Goal: Task Accomplishment & Management: Manage account settings

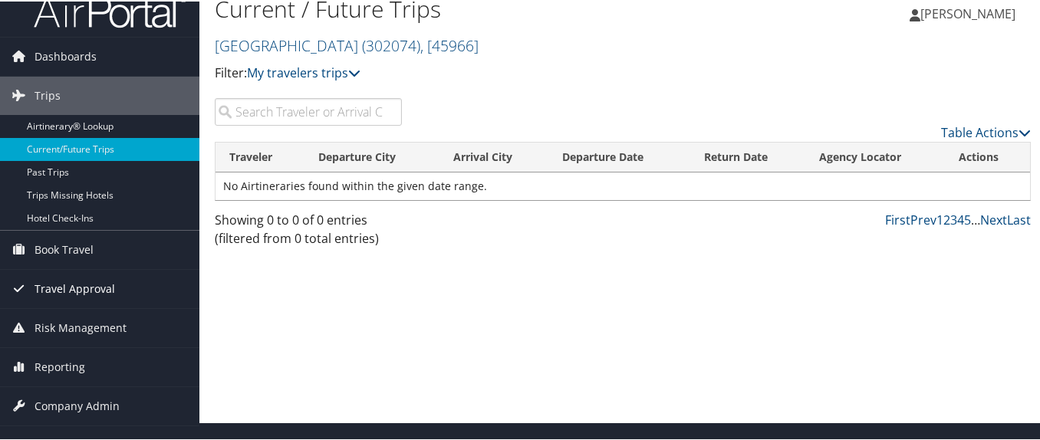
scroll to position [81, 0]
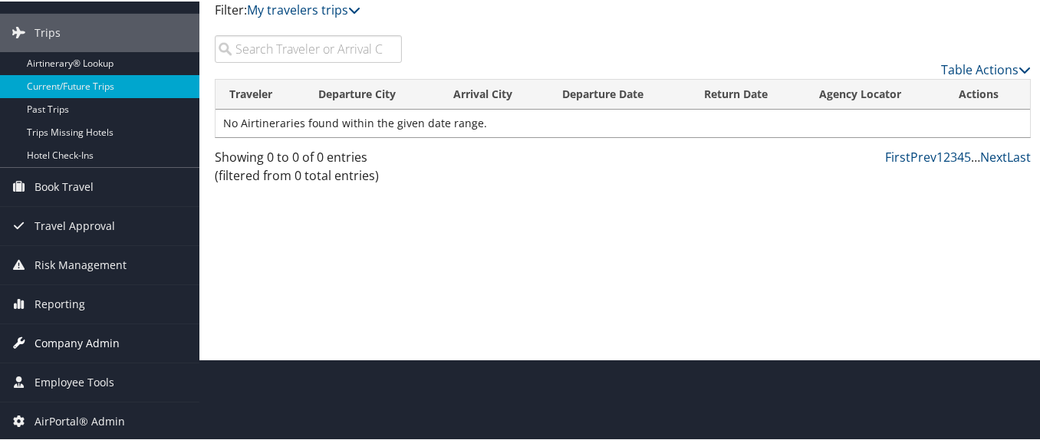
click at [110, 332] on span "Company Admin" at bounding box center [77, 342] width 85 height 38
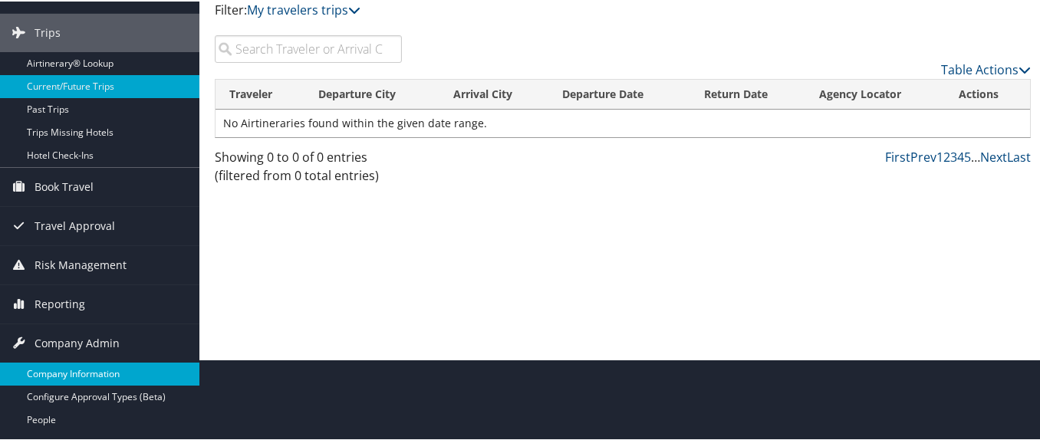
click at [107, 366] on link "Company Information" at bounding box center [99, 372] width 199 height 23
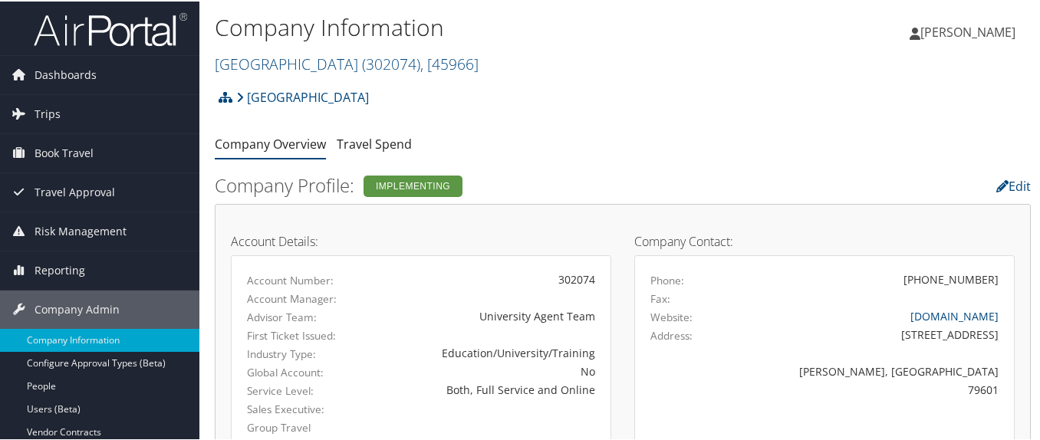
click at [290, 51] on h2 "Abilene Christian University ( 302074 ) , [ 45966 ]" at bounding box center [487, 61] width 544 height 26
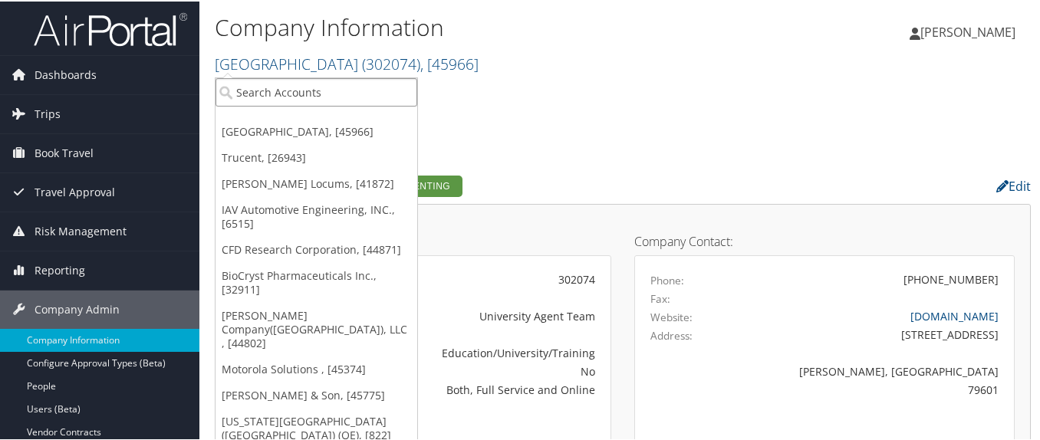
click at [288, 78] on input "search" at bounding box center [316, 91] width 202 height 28
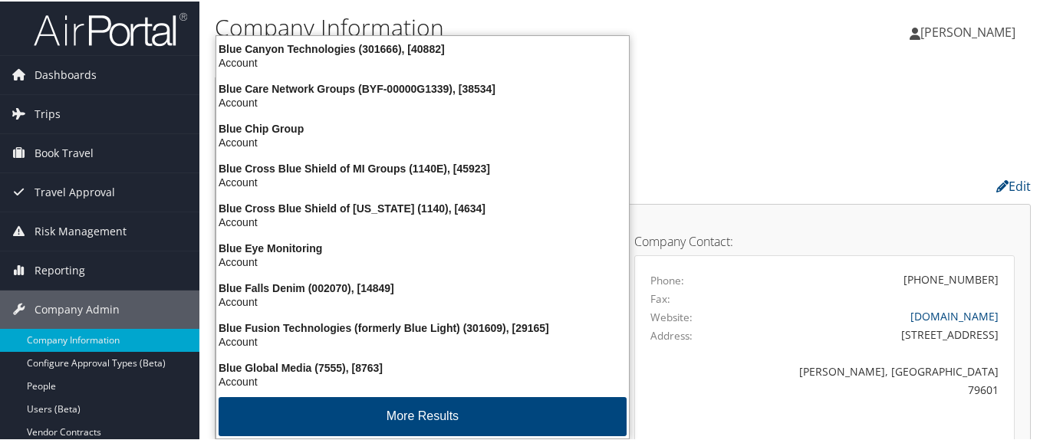
type input "bluepearl"
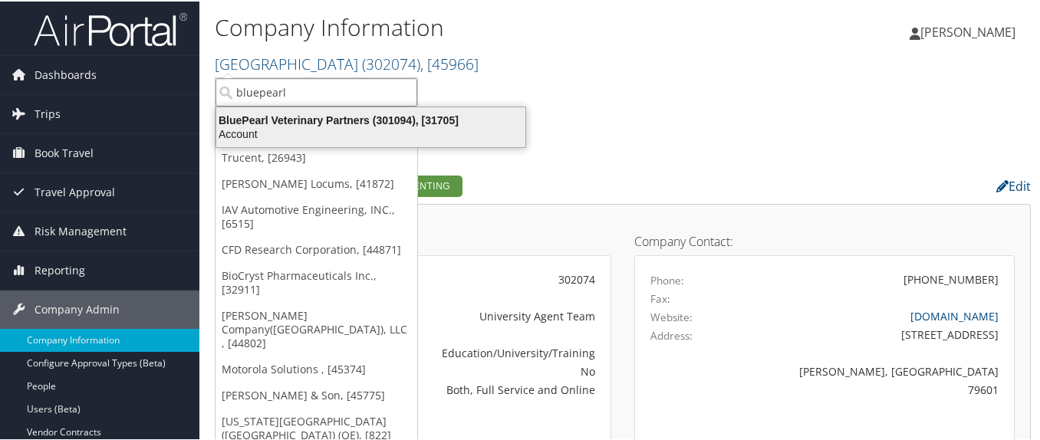
click at [282, 120] on div "BluePearl Veterinary Partners (301094), [31705]" at bounding box center [370, 119] width 327 height 14
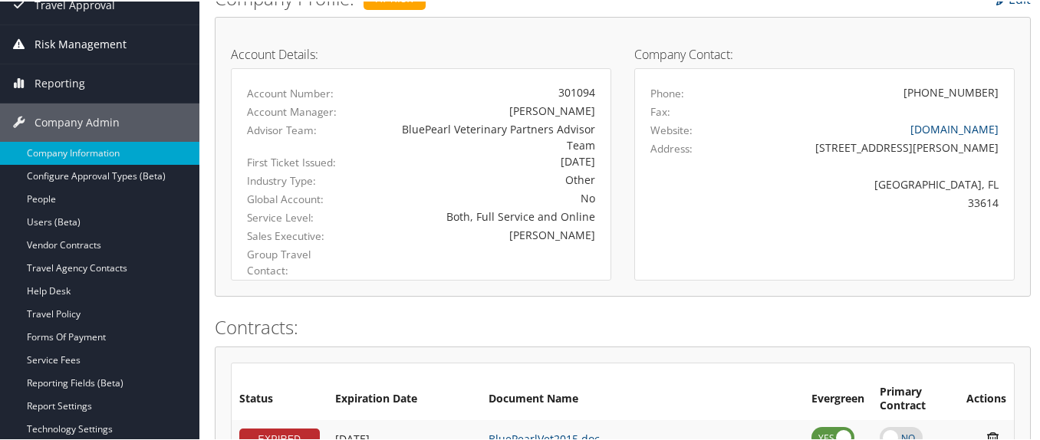
scroll to position [230, 0]
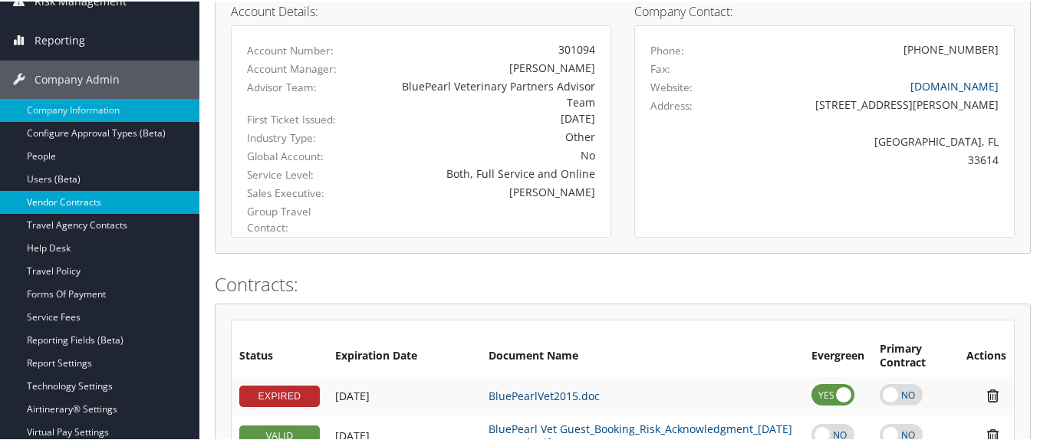
click at [140, 194] on link "Vendor Contracts" at bounding box center [99, 200] width 199 height 23
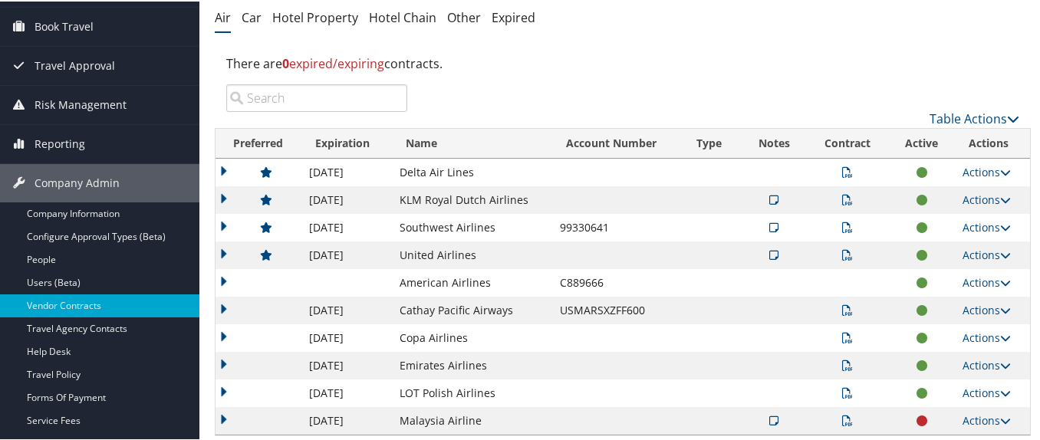
scroll to position [153, 0]
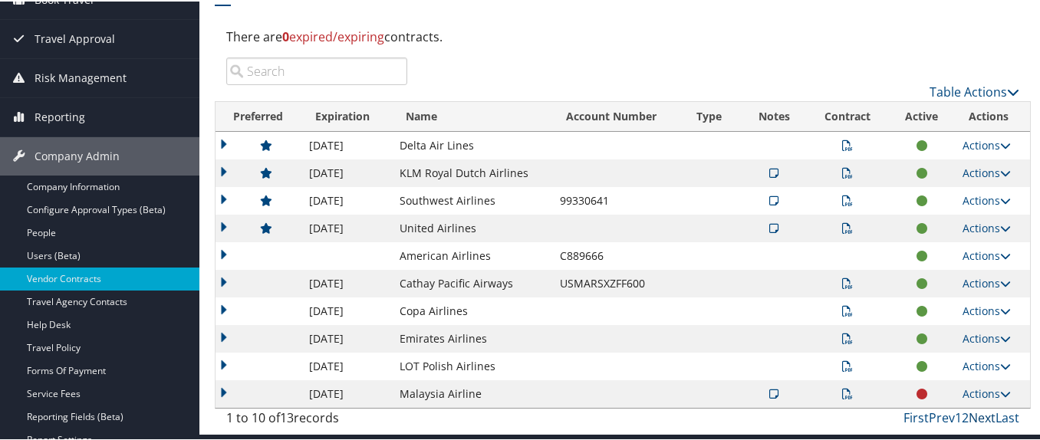
click at [975, 415] on link "Next" at bounding box center [982, 416] width 27 height 17
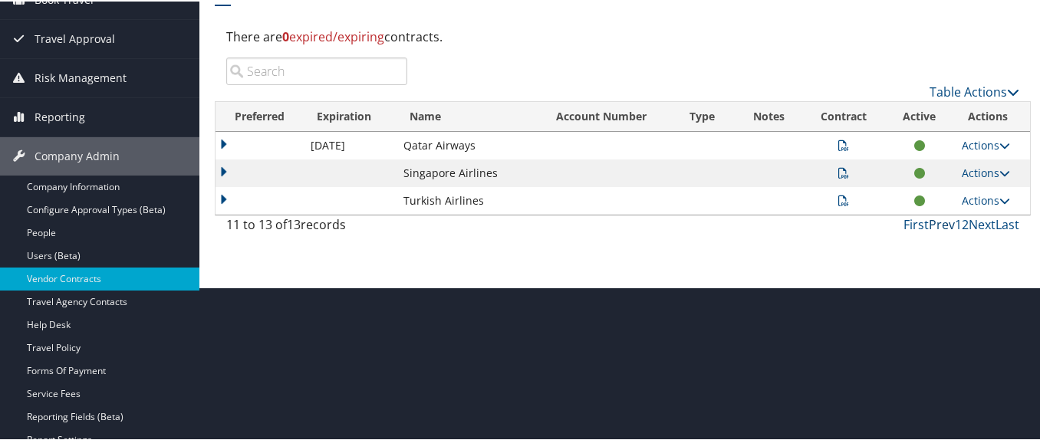
click at [937, 222] on link "Prev" at bounding box center [942, 223] width 26 height 17
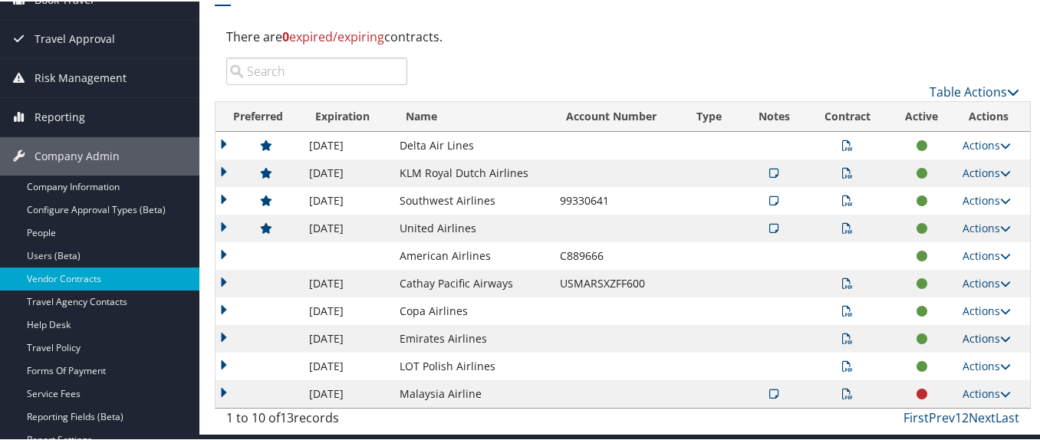
click at [988, 334] on link "Actions" at bounding box center [987, 337] width 48 height 15
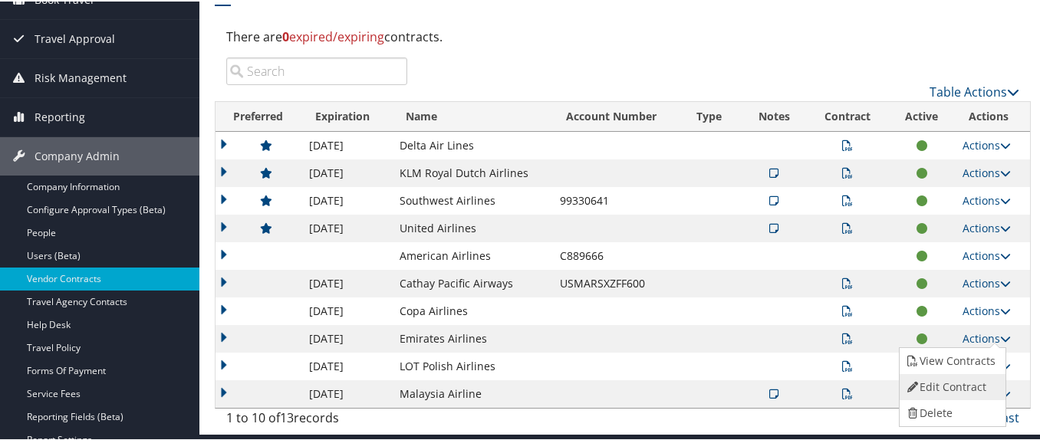
click at [962, 385] on link "Edit Contract" at bounding box center [951, 386] width 102 height 26
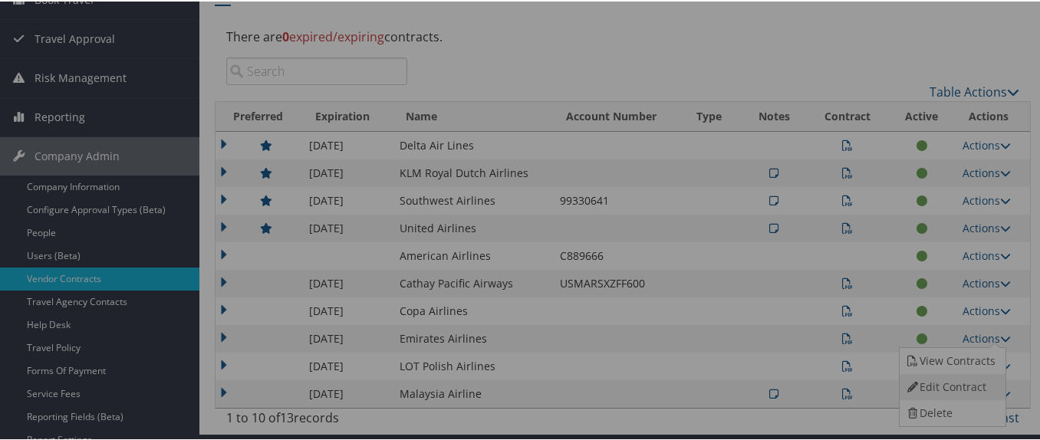
select select "[object Object]"
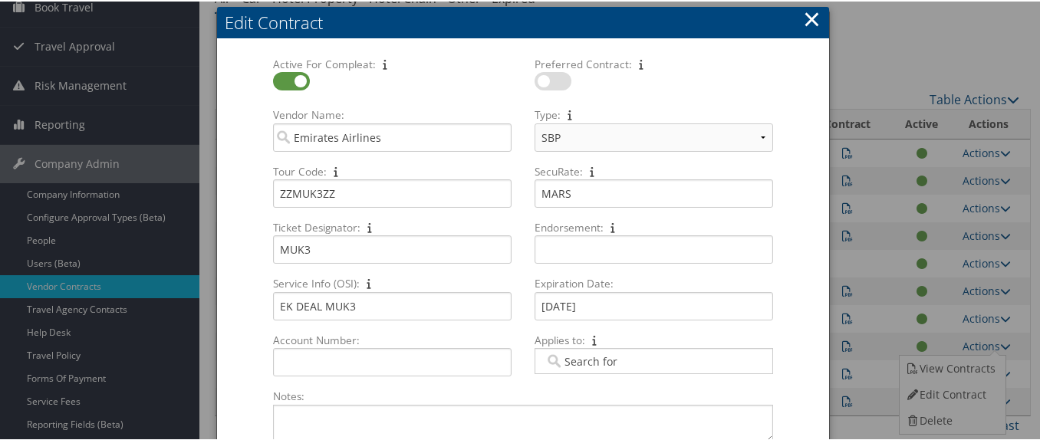
scroll to position [119, 0]
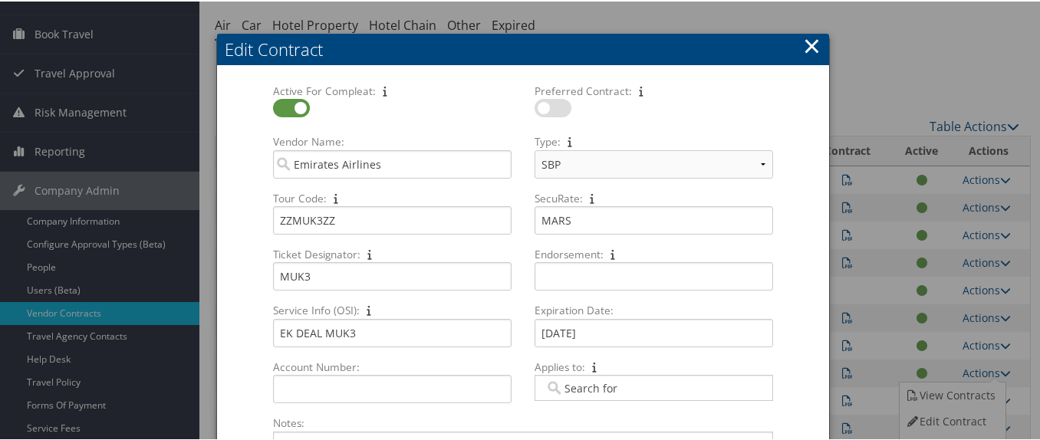
click at [812, 44] on button "×" at bounding box center [812, 44] width 18 height 31
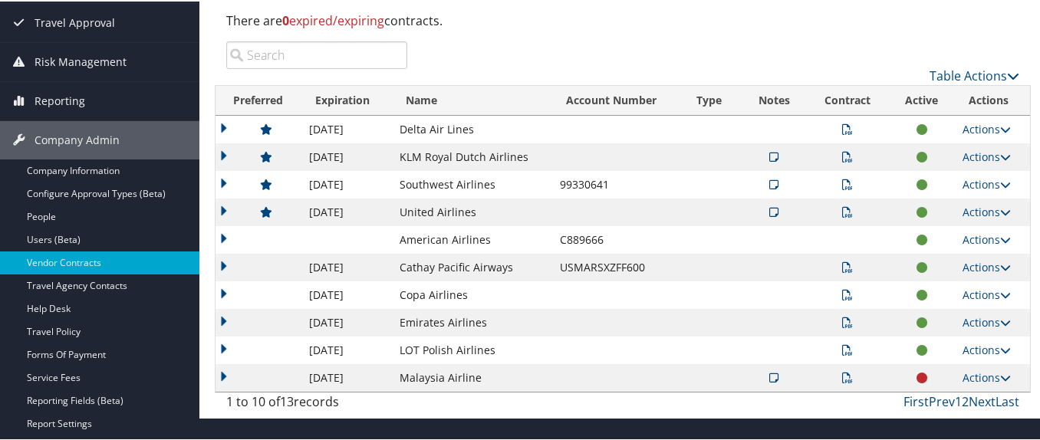
scroll to position [196, 0]
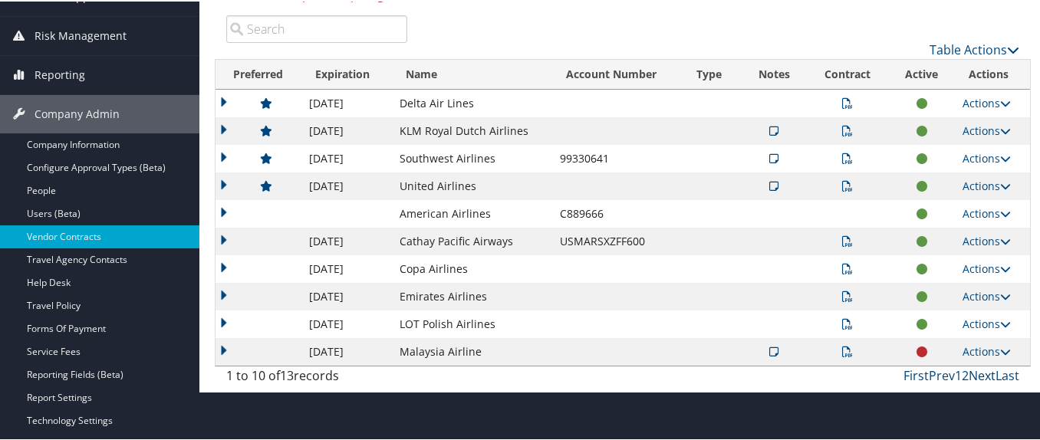
click at [982, 373] on link "Next" at bounding box center [982, 374] width 27 height 17
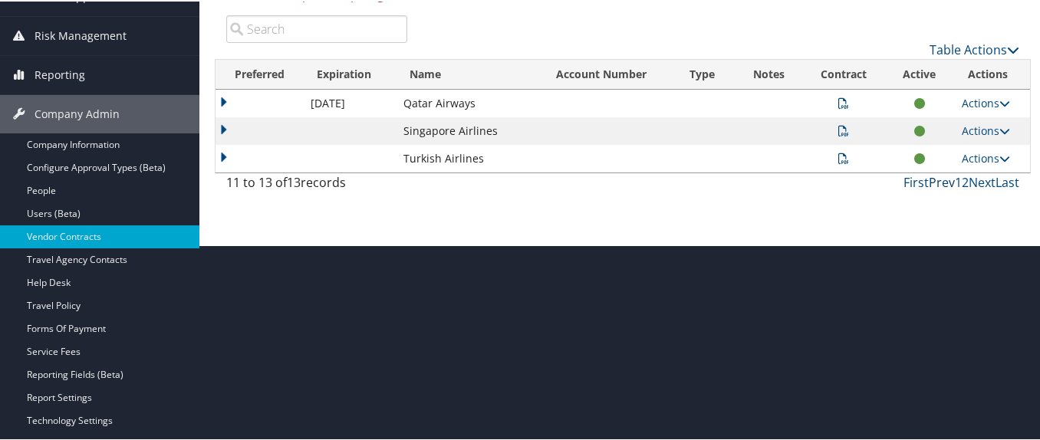
click at [938, 183] on link "Prev" at bounding box center [942, 181] width 26 height 17
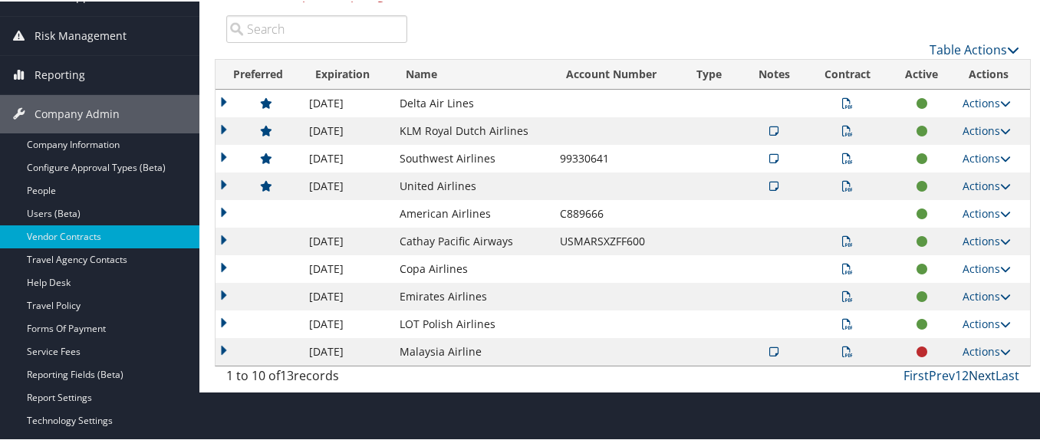
click at [975, 377] on link "Next" at bounding box center [982, 374] width 27 height 17
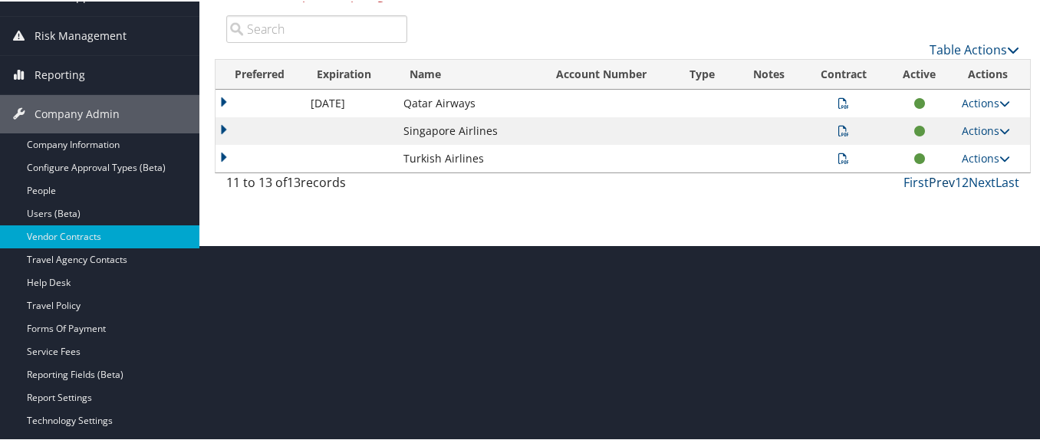
click at [937, 182] on link "Prev" at bounding box center [942, 181] width 26 height 17
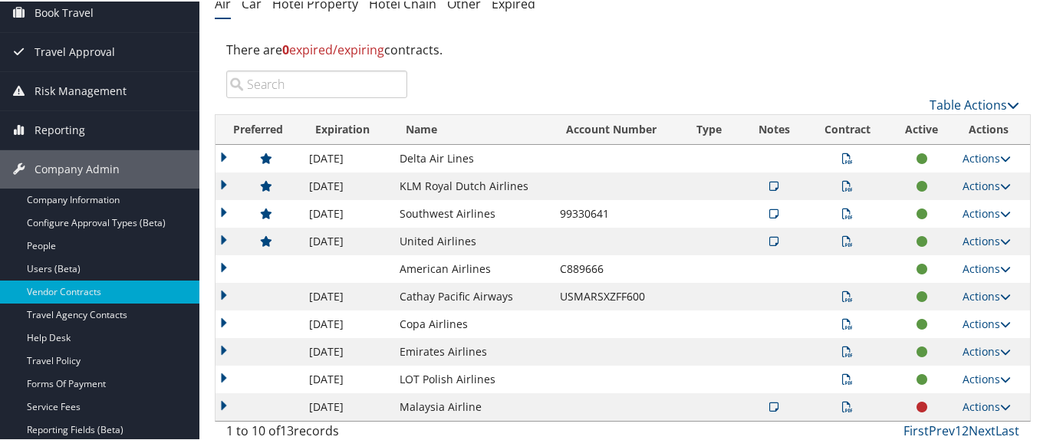
scroll to position [153, 0]
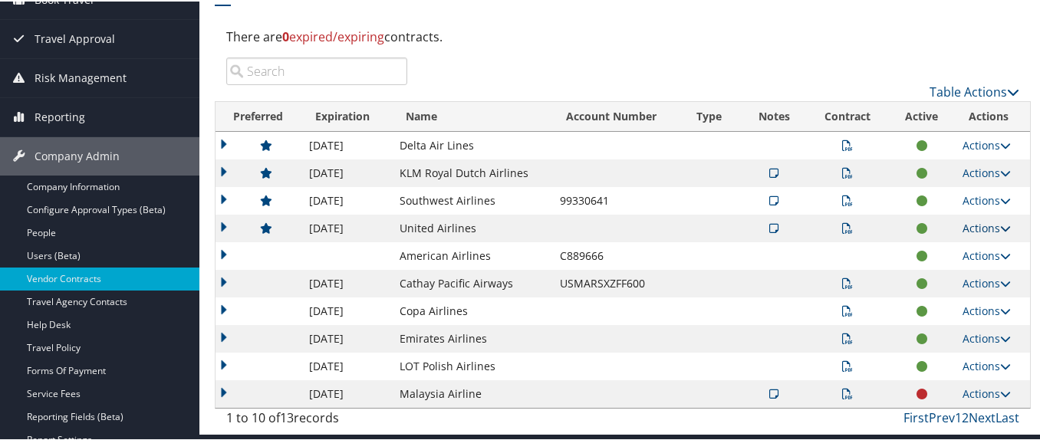
click at [979, 225] on link "Actions" at bounding box center [987, 226] width 48 height 15
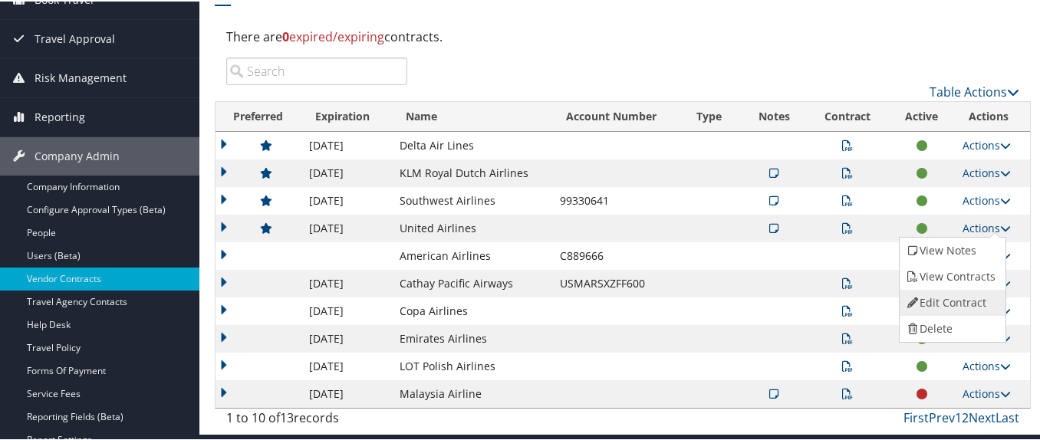
click at [960, 300] on link "Edit Contract" at bounding box center [951, 301] width 102 height 26
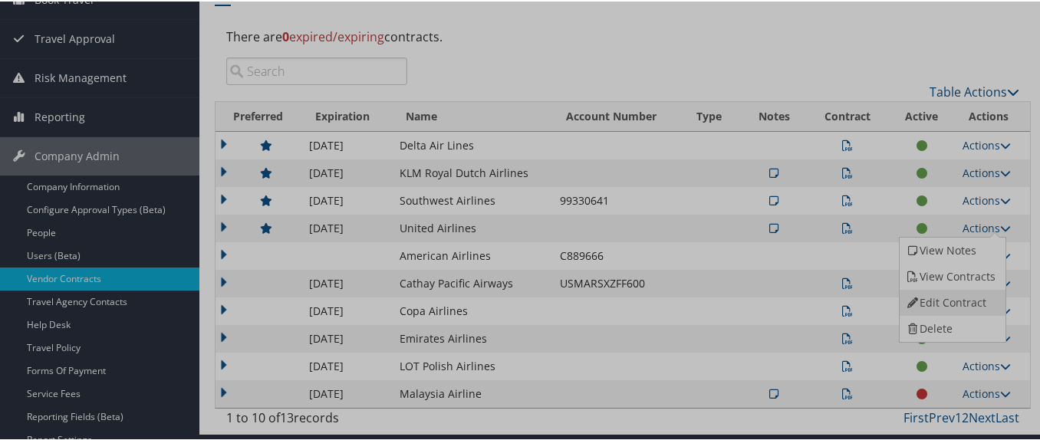
select select "[object Object]"
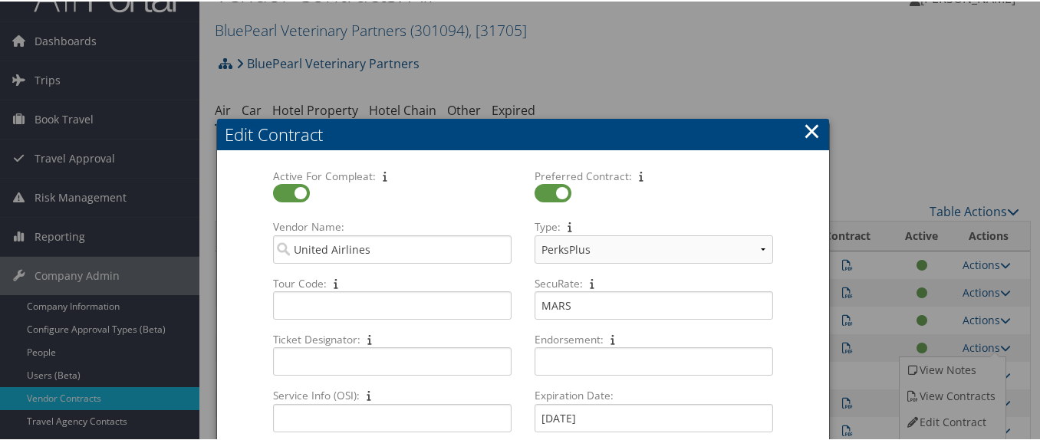
scroll to position [0, 0]
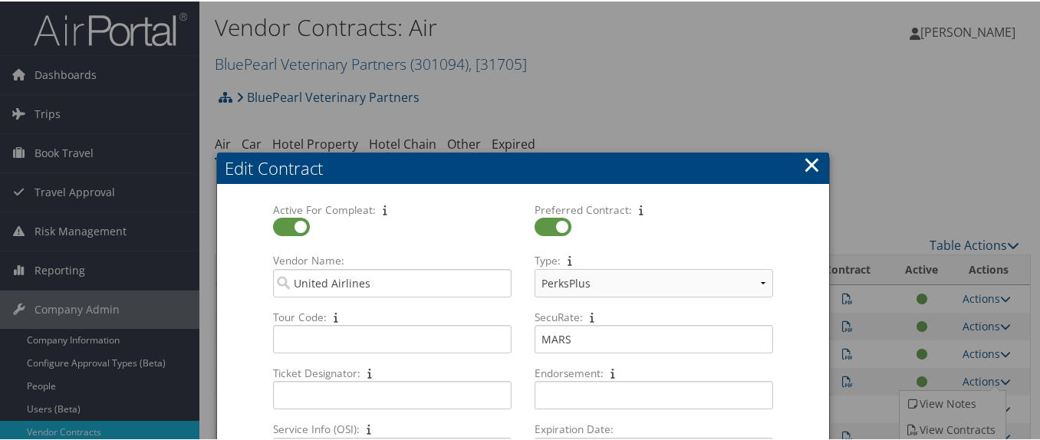
click at [812, 165] on button "×" at bounding box center [812, 163] width 18 height 31
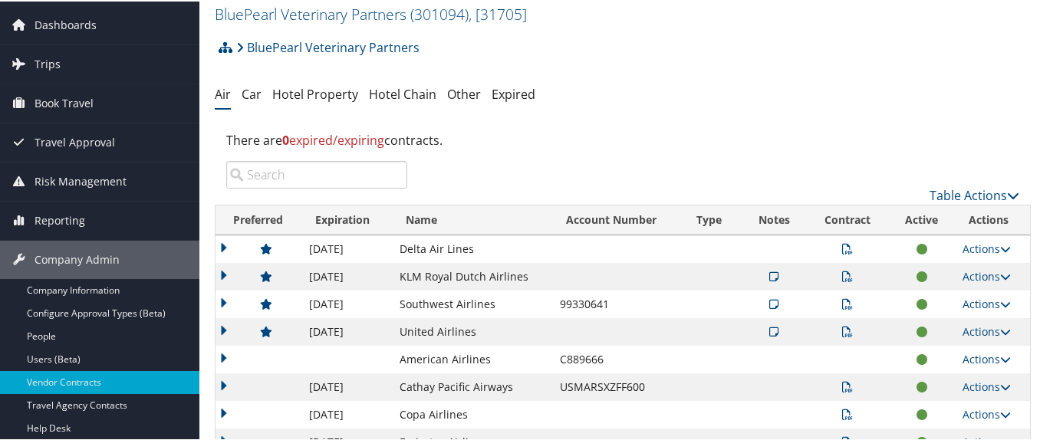
scroll to position [77, 0]
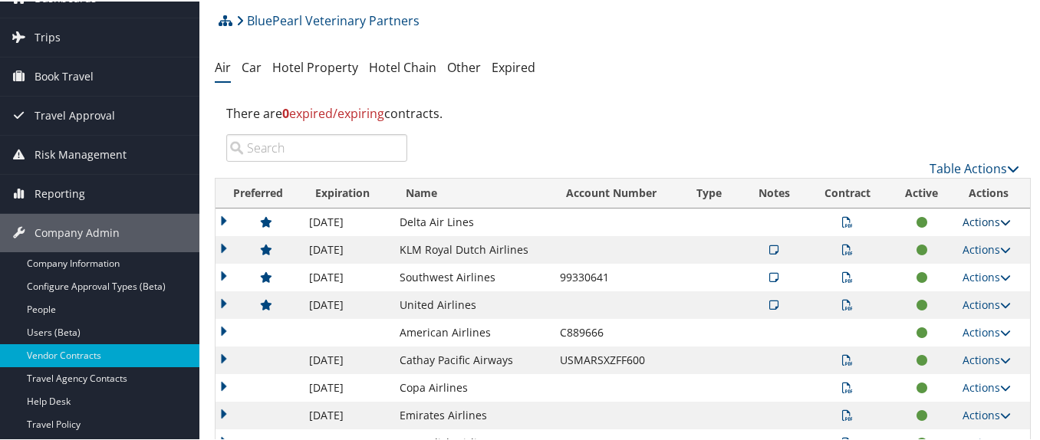
click at [986, 218] on link "Actions" at bounding box center [987, 220] width 48 height 15
click at [968, 261] on link "Edit Contract" at bounding box center [951, 269] width 102 height 26
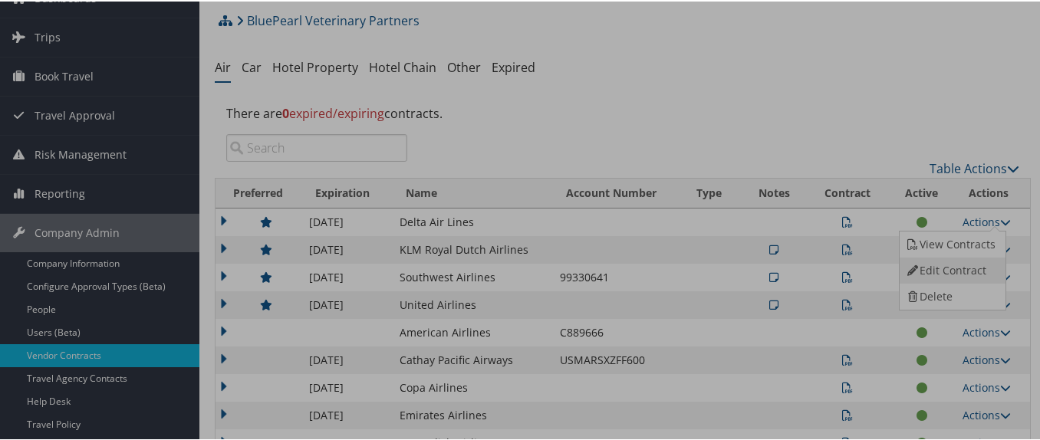
select select "[object Object]"
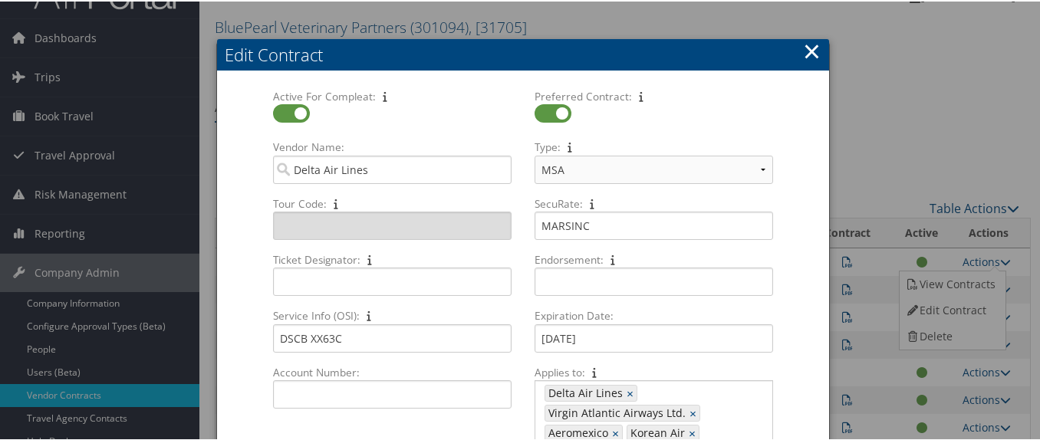
scroll to position [0, 0]
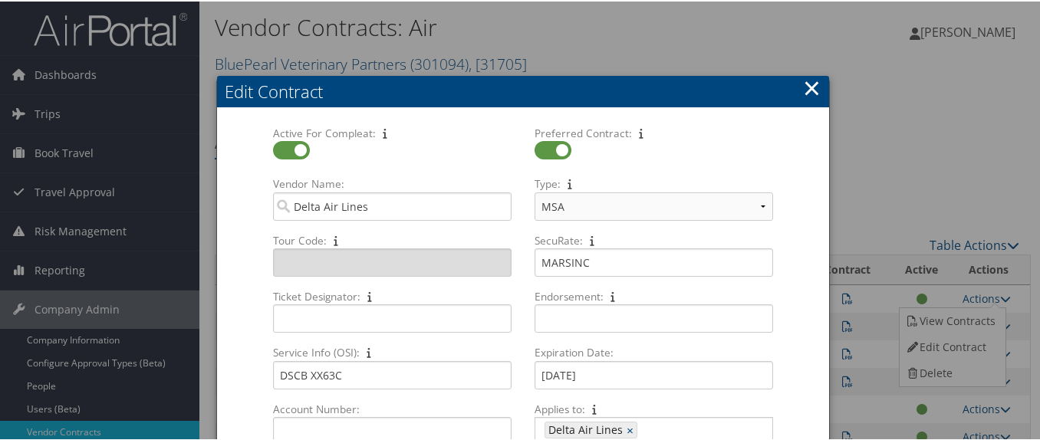
click at [811, 86] on button "×" at bounding box center [812, 86] width 18 height 31
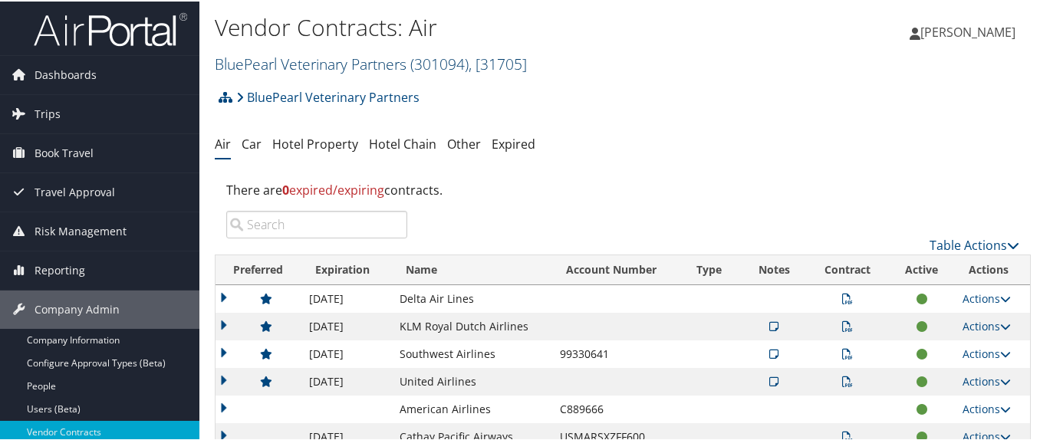
click at [237, 56] on link "BluePearl Veterinary Partners ( 301094 ) , [ 31705 ]" at bounding box center [371, 62] width 312 height 21
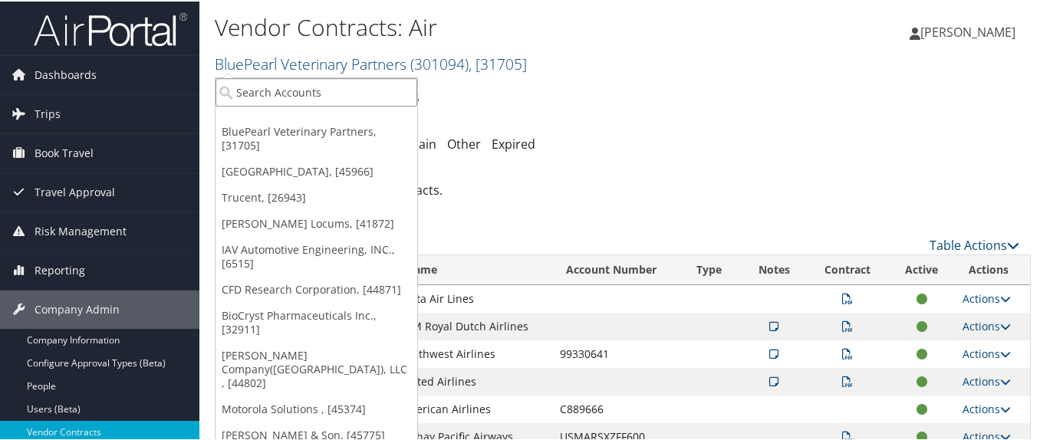
click at [241, 90] on input "search" at bounding box center [316, 91] width 202 height 28
paste input "0000212812"
type input "0000212812"
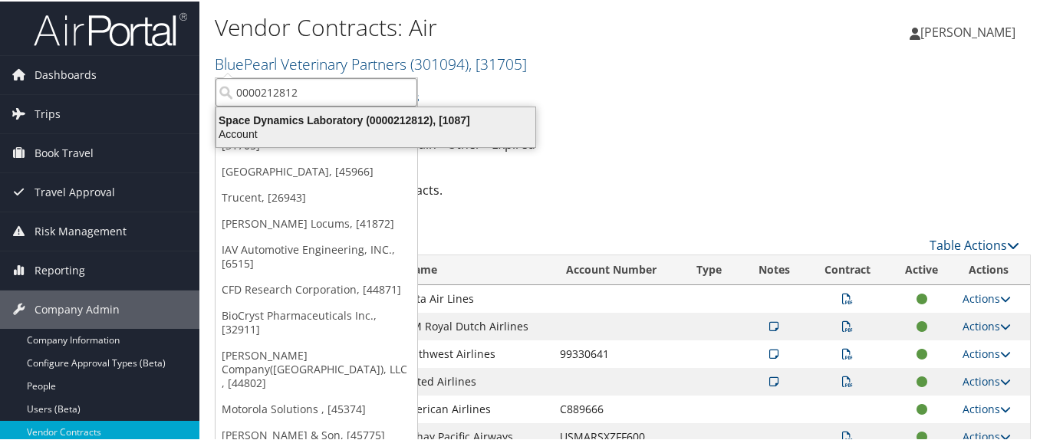
click at [294, 119] on div "Space Dynamics Laboratory (0000212812), [1087]" at bounding box center [375, 119] width 337 height 14
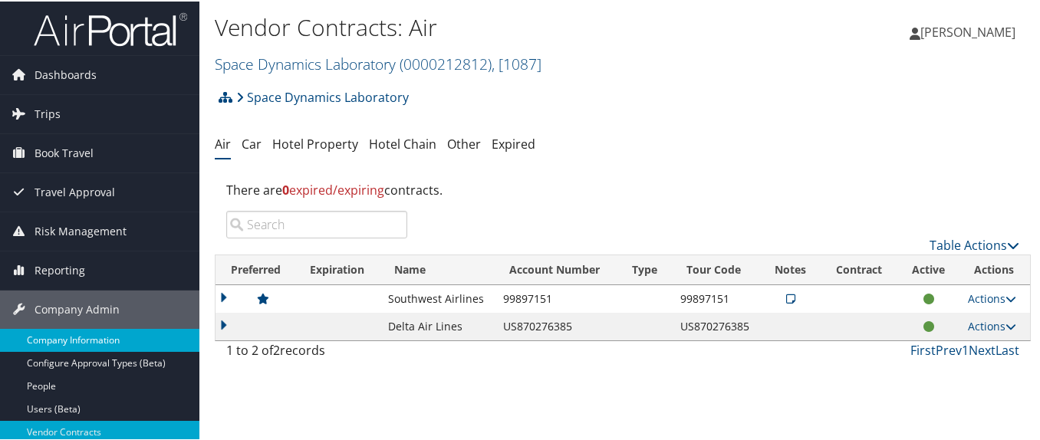
click at [113, 335] on link "Company Information" at bounding box center [99, 338] width 199 height 23
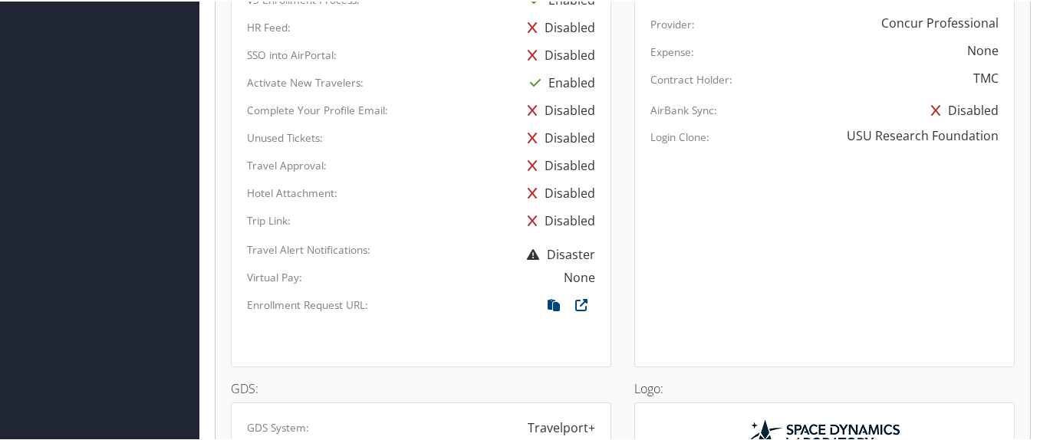
scroll to position [767, 0]
